Goal: Find specific page/section

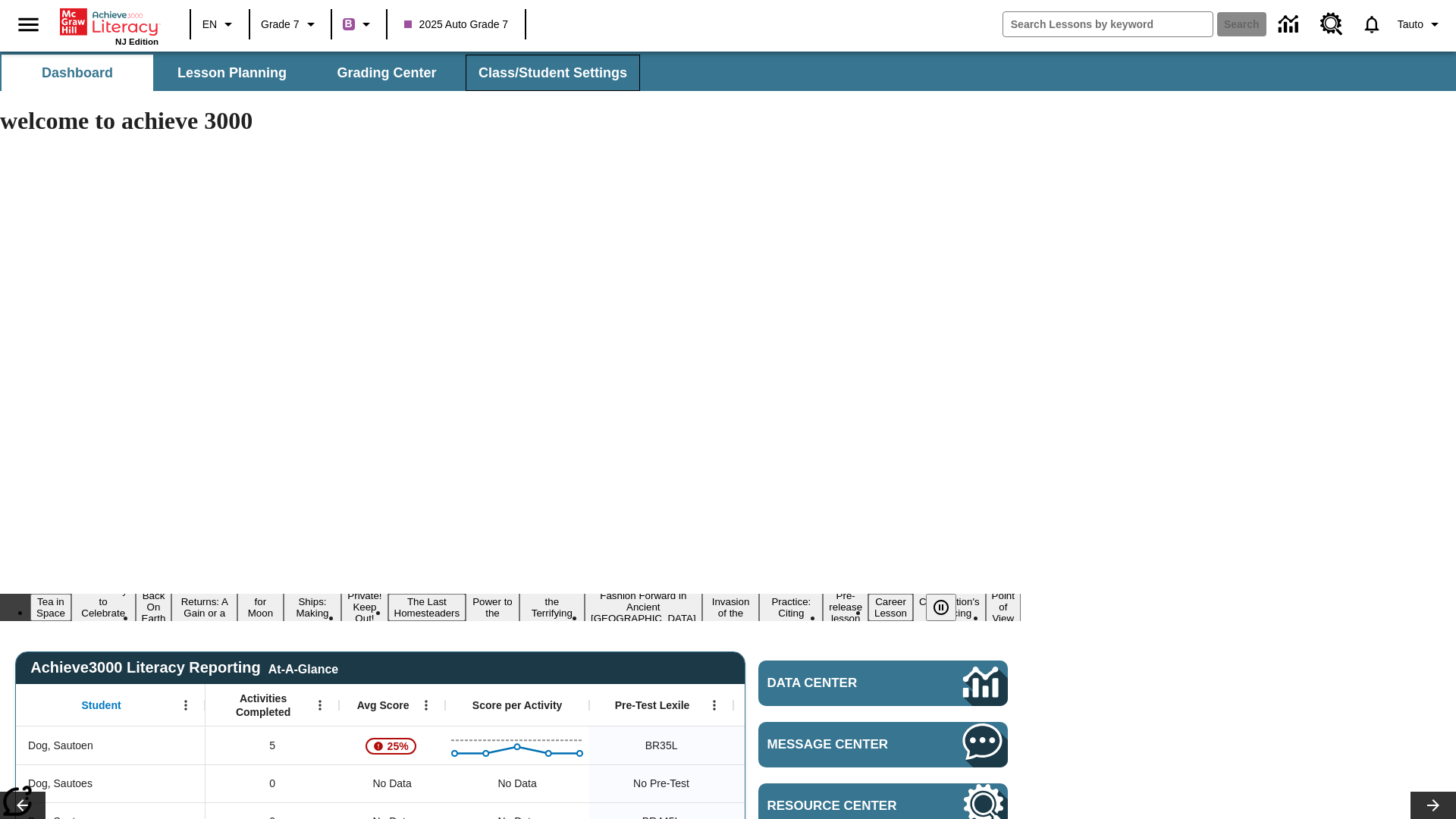
click at [550, 73] on span "Class/Student Settings" at bounding box center [553, 73] width 149 height 18
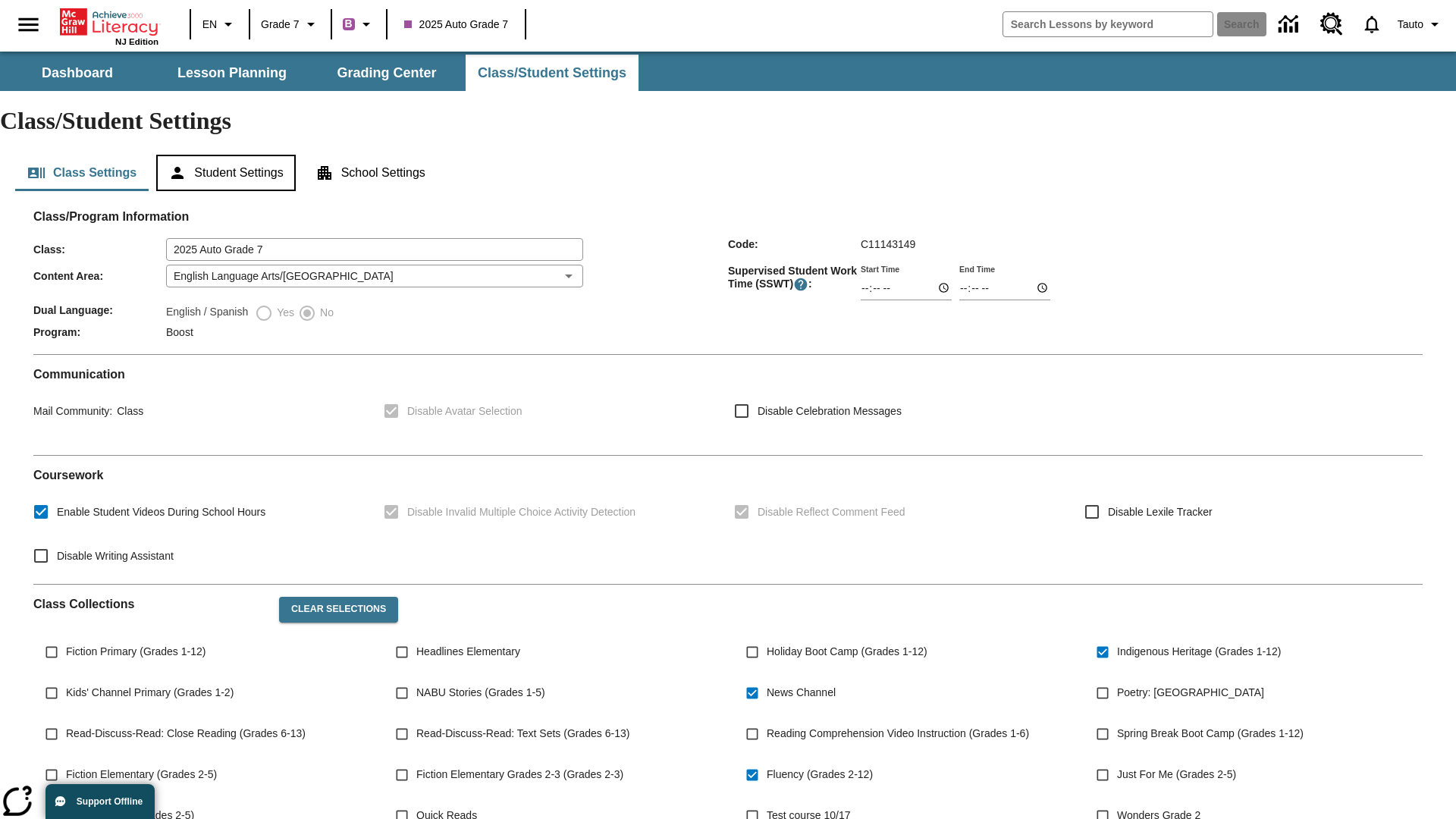
click at [228, 154] on button "Student Settings" at bounding box center [225, 172] width 138 height 36
